Goal: Find specific page/section: Find specific page/section

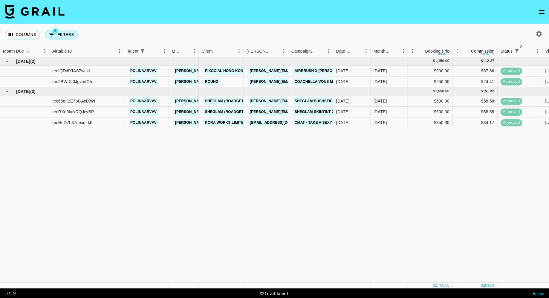
click at [64, 32] on button "3 Filters" at bounding box center [61, 35] width 33 height 10
select select "status"
select select "isNotAnyOf"
select select "status"
select select "approved"
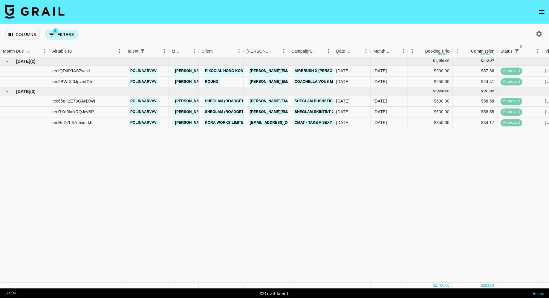
select select "talentName"
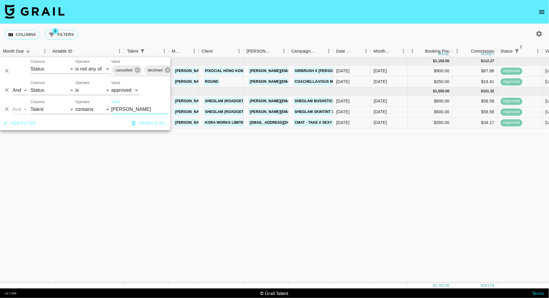
click at [130, 106] on input "[PERSON_NAME]" at bounding box center [139, 110] width 57 height 10
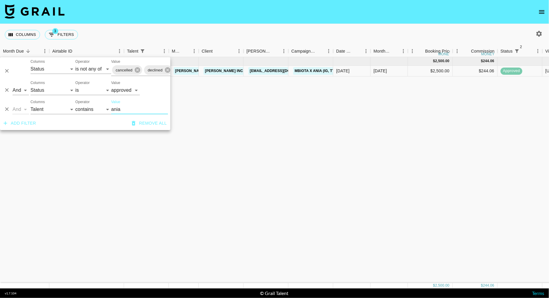
type input "ania"
click at [261, 103] on div "[DATE] ( 1 ) $ 2,500.00 $ 244.06 rec0mf5krqxZRIw3j [PERSON_NAME] [PERSON_NAME][…" at bounding box center [462, 170] width 924 height 226
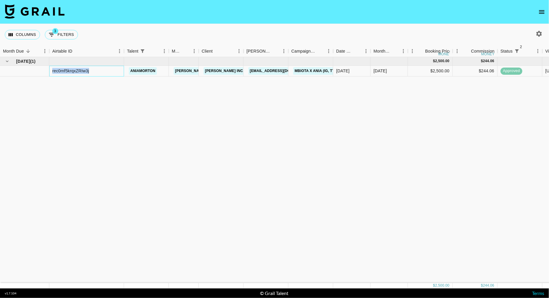
drag, startPoint x: 95, startPoint y: 71, endPoint x: 51, endPoint y: 71, distance: 43.6
click at [51, 71] on div "rec0mf5krqxZRIw3j" at bounding box center [86, 71] width 75 height 11
copy div "rec0mf5krqxZRIw3j"
click at [136, 89] on div "[DATE] ( 1 ) $ 2,500.00 $ 244.06 rec0mf5krqxZRIw3j [PERSON_NAME] [PERSON_NAME][…" at bounding box center [462, 170] width 924 height 226
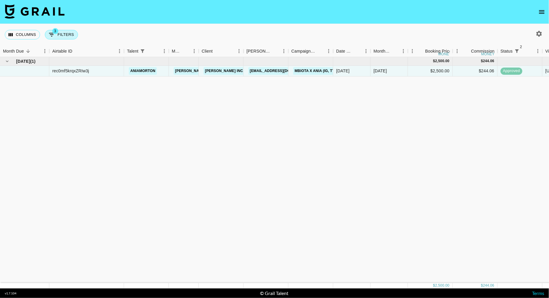
click at [67, 35] on button "3 Filters" at bounding box center [61, 35] width 33 height 10
select select "status"
select select "isNotAnyOf"
select select "status"
select select "approved"
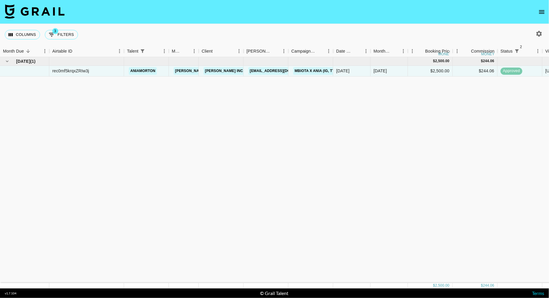
select select "talentName"
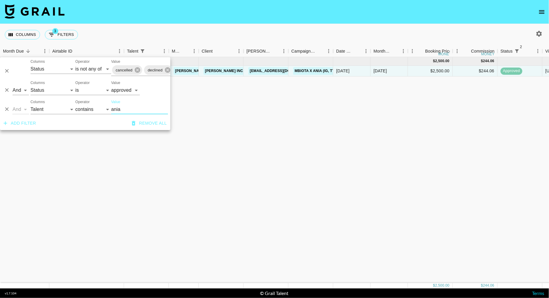
click at [125, 110] on input "ania" at bounding box center [139, 110] width 57 height 10
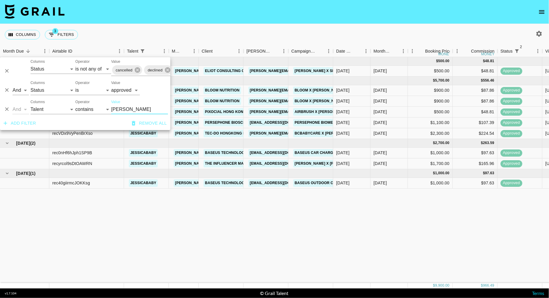
type input "[PERSON_NAME]"
click at [221, 33] on div "Columns 3 Filters + Booking" at bounding box center [274, 35] width 549 height 22
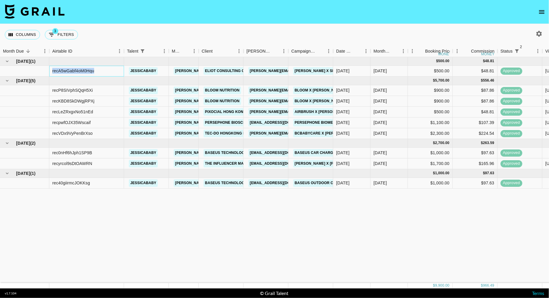
drag, startPoint x: 109, startPoint y: 70, endPoint x: 50, endPoint y: 71, distance: 59.8
click at [50, 71] on div "recA5wGabf4oM0Hqu" at bounding box center [86, 71] width 75 height 11
copy div "recA5wGabf4oM0Hqu"
